Goal: Find contact information: Find contact information

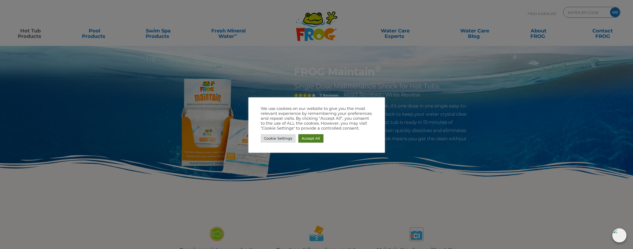
click at [311, 139] on link "Accept All" at bounding box center [310, 138] width 25 height 8
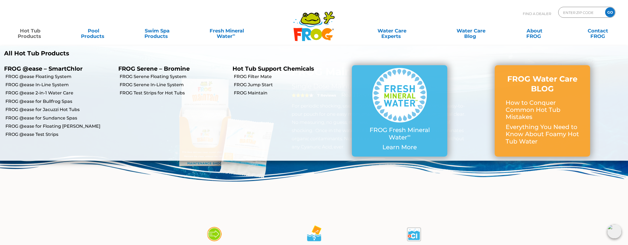
click at [26, 34] on link "Hot Tub Products" at bounding box center [29, 30] width 49 height 11
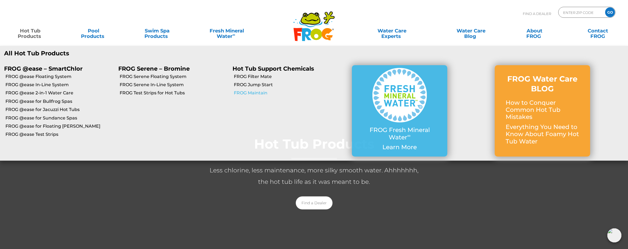
click at [252, 93] on link "FROG Maintain" at bounding box center [288, 93] width 109 height 6
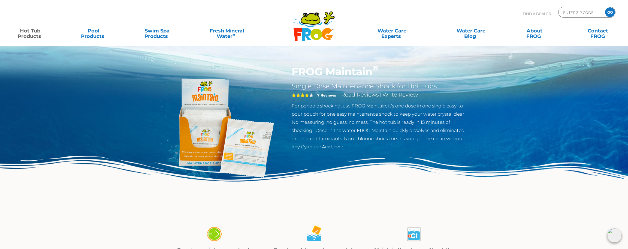
scroll to position [3, 0]
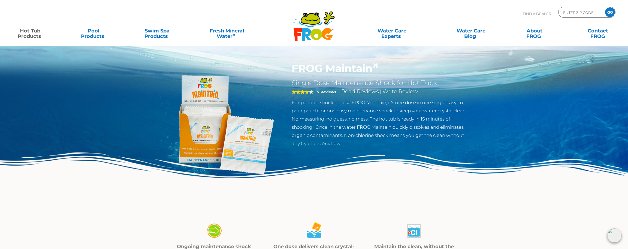
click at [235, 129] on img at bounding box center [221, 124] width 125 height 125
click at [324, 128] on p "For periodic shocking, use FROG Maintain, it’s one dose in one single easy-to-p…" at bounding box center [381, 122] width 178 height 49
click at [576, 10] on input "Zip Code Form" at bounding box center [581, 12] width 37 height 8
type input "9"
type input "10990"
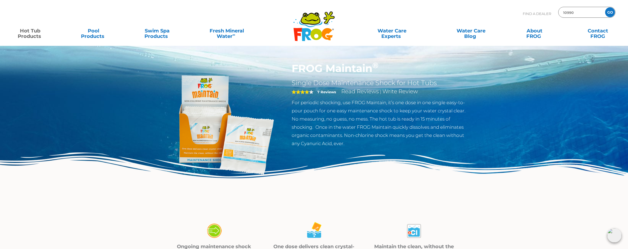
click at [606, 7] on input "GO" at bounding box center [611, 12] width 10 height 10
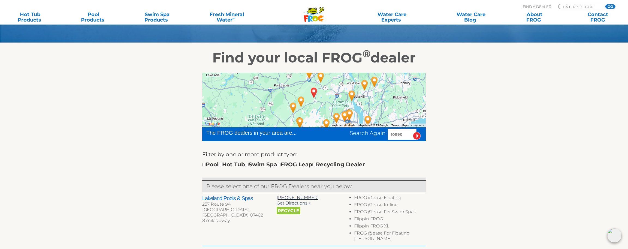
scroll to position [98, 0]
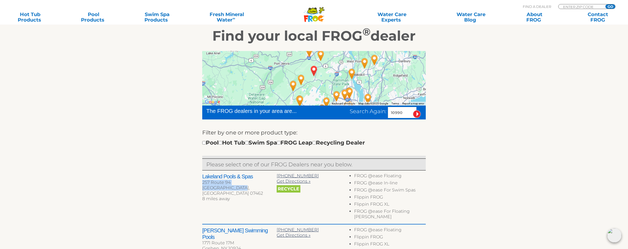
drag, startPoint x: 245, startPoint y: 187, endPoint x: 202, endPoint y: 184, distance: 42.7
click at [202, 184] on div "Lakeland Pools & Spas 257 Route 94 Vernon, NJ 07462 8 miles away" at bounding box center [239, 188] width 74 height 30
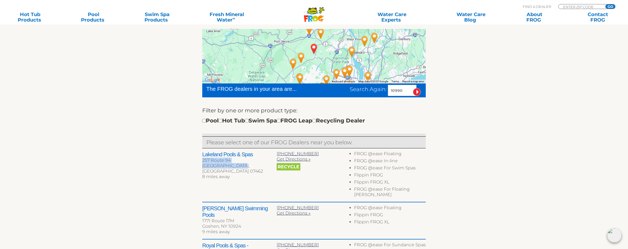
scroll to position [139, 0]
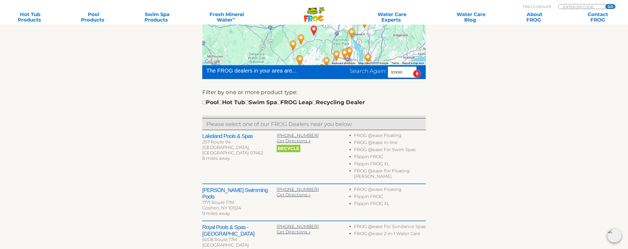
click at [174, 180] on div "← Move left → Move right ↑ Move up ↓ Move down + Zoom in - Zoom out Home Jump l…" at bounding box center [313, 185] width 335 height 362
click at [227, 149] on div "Vernon, NJ 07462" at bounding box center [239, 150] width 74 height 11
drag, startPoint x: 240, startPoint y: 147, endPoint x: 202, endPoint y: 144, distance: 38.3
click at [202, 144] on div "← Move left → Move right ↑ Move up ↓ Move down + Zoom in - Zoom out Home Jump l…" at bounding box center [313, 185] width 335 height 362
copy div "257 Route 94 Vernon, NJ 07462"
